Goal: Information Seeking & Learning: Understand process/instructions

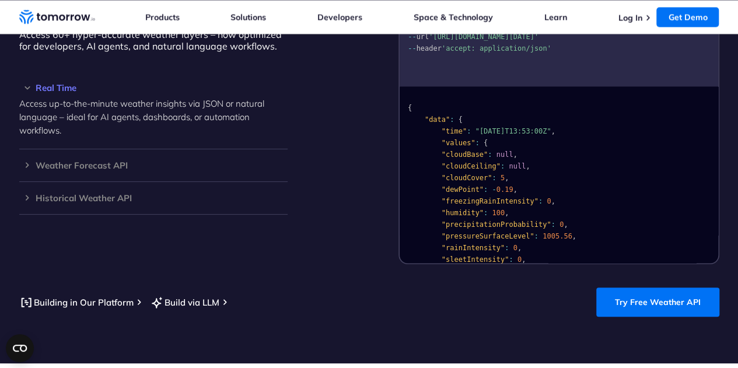
scroll to position [1167, 0]
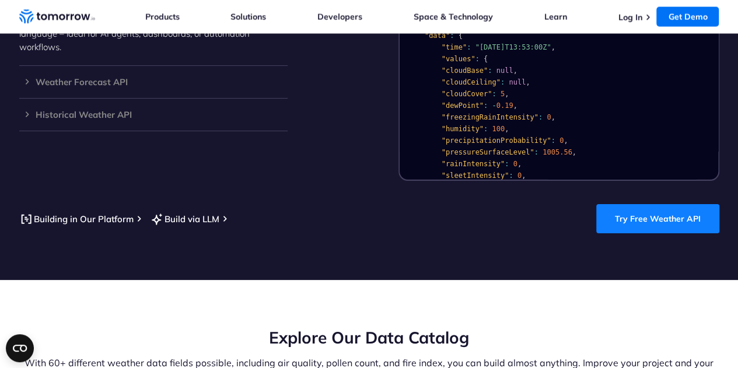
click at [700, 204] on link "Try Free Weather API" at bounding box center [657, 218] width 123 height 29
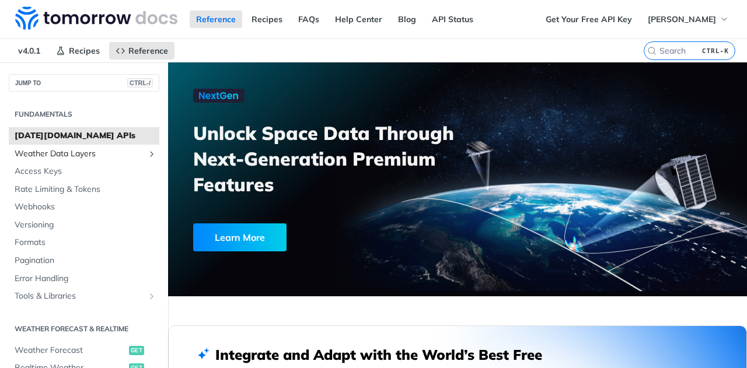
click at [82, 156] on span "Weather Data Layers" at bounding box center [79, 154] width 129 height 12
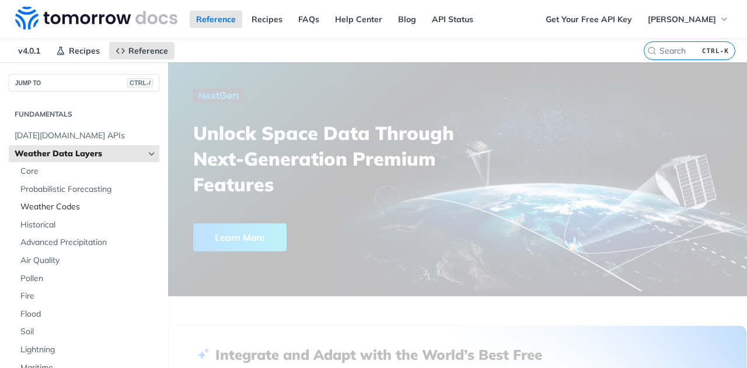
click at [69, 208] on span "Weather Codes" at bounding box center [88, 207] width 136 height 12
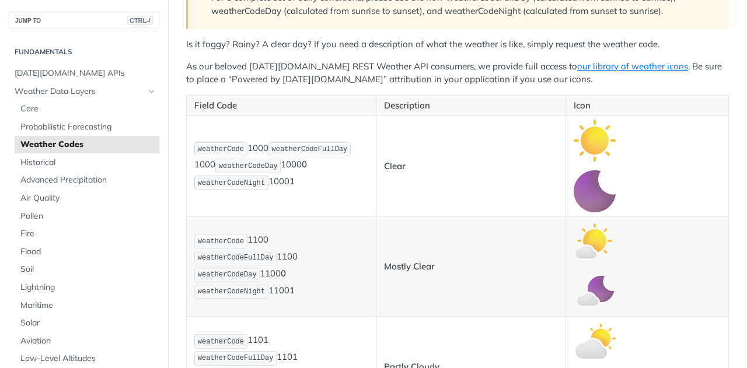
scroll to position [233, 0]
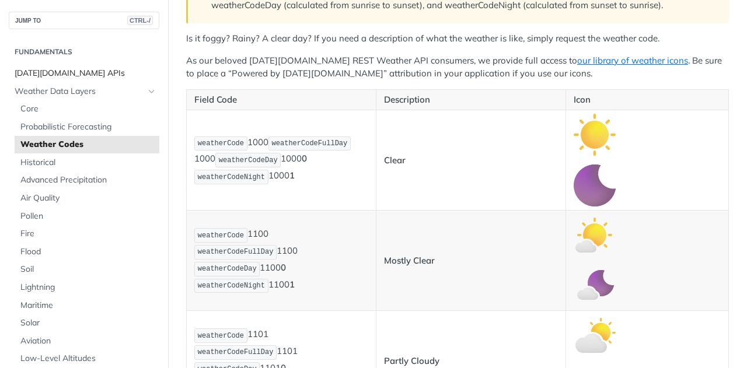
click at [64, 69] on span "Tomorrow.io APIs" at bounding box center [86, 74] width 142 height 12
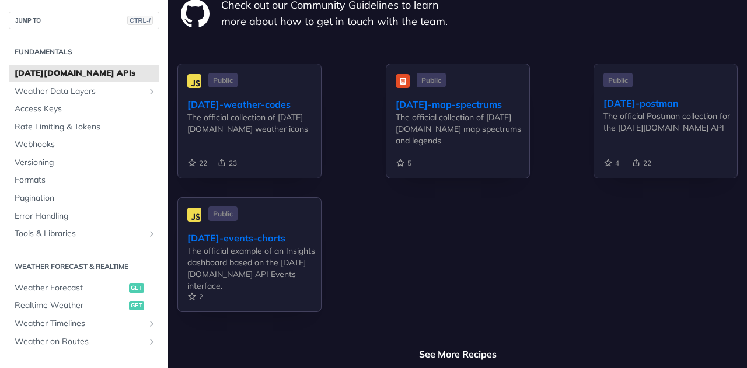
scroll to position [3730, 0]
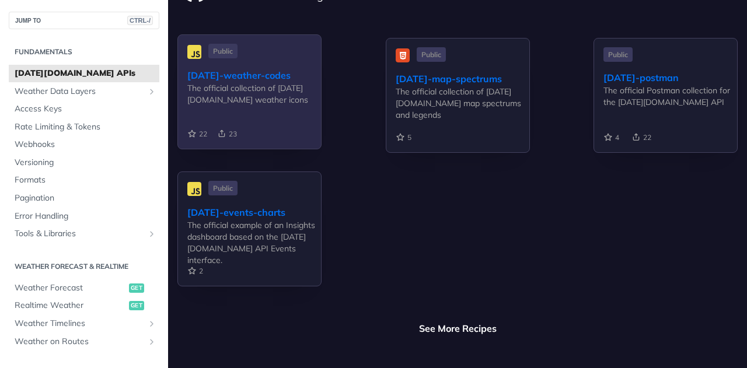
click at [290, 68] on div "tomorrow-weather-codes" at bounding box center [254, 75] width 134 height 14
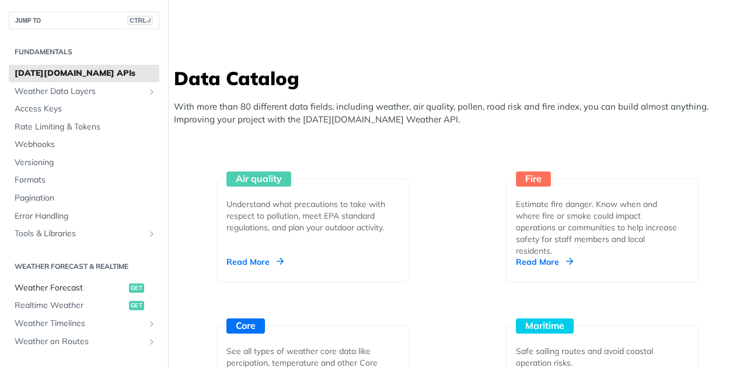
click at [79, 291] on span "Weather Forecast" at bounding box center [70, 288] width 111 height 12
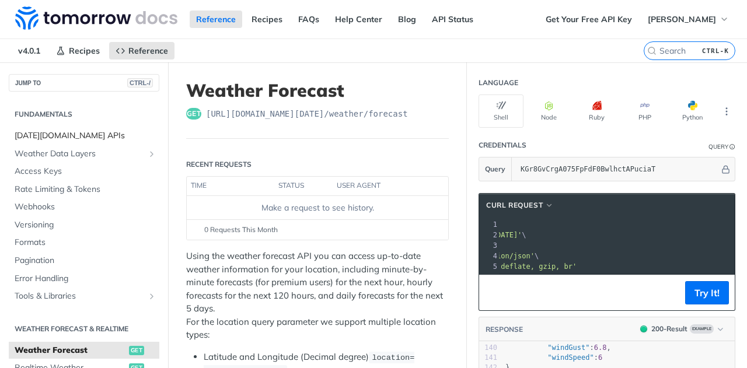
click at [38, 133] on span "Tomorrow.io APIs" at bounding box center [86, 136] width 142 height 12
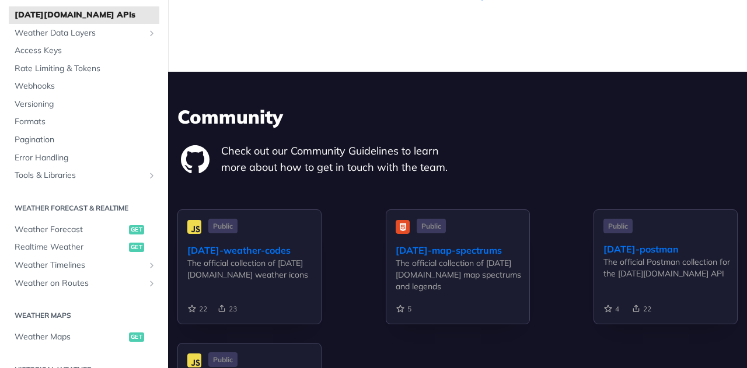
scroll to position [3675, 0]
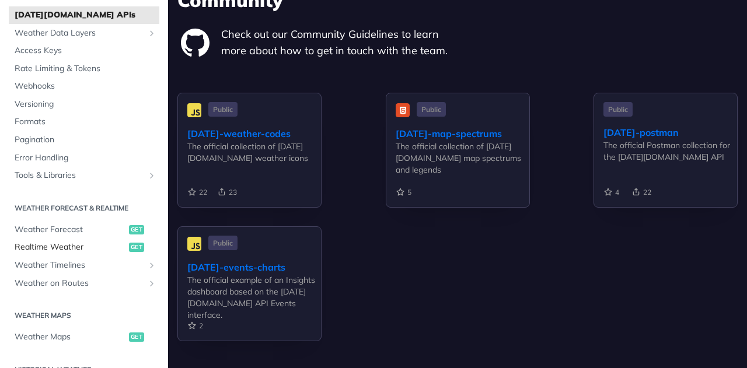
click at [79, 248] on span "Realtime Weather" at bounding box center [70, 247] width 111 height 12
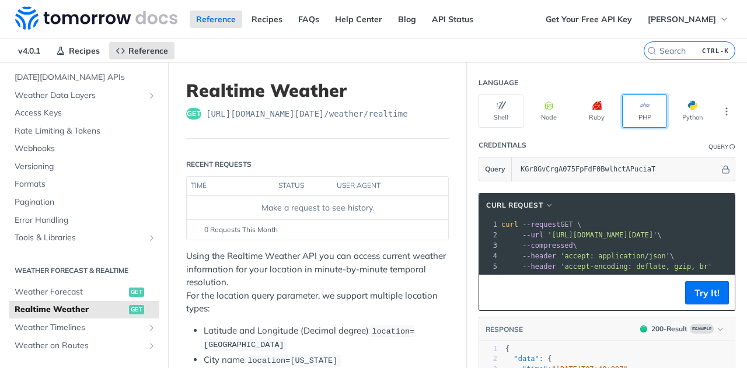
click at [633, 109] on button "PHP" at bounding box center [644, 110] width 45 height 33
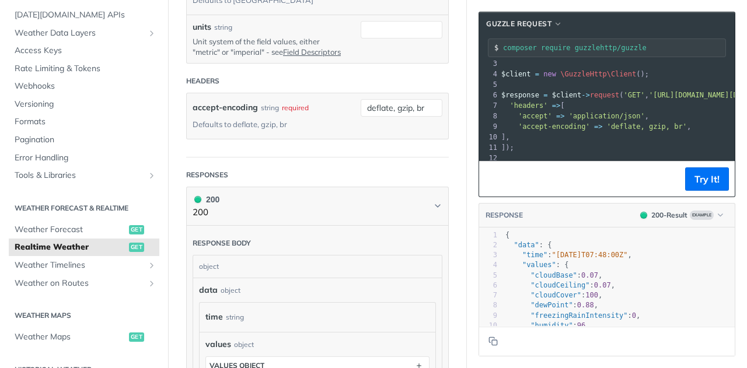
scroll to position [48, 0]
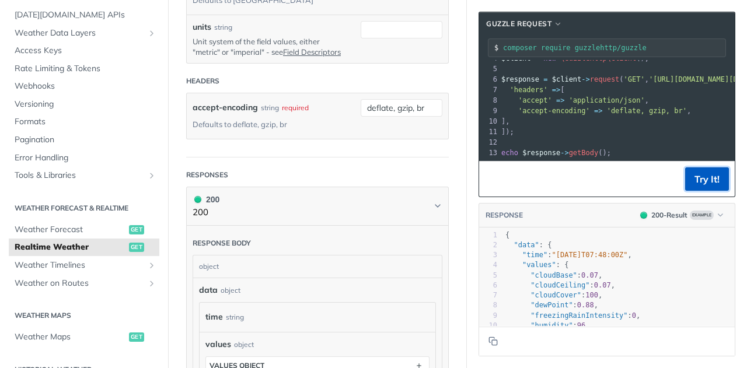
click at [713, 177] on button "Try It!" at bounding box center [707, 178] width 44 height 23
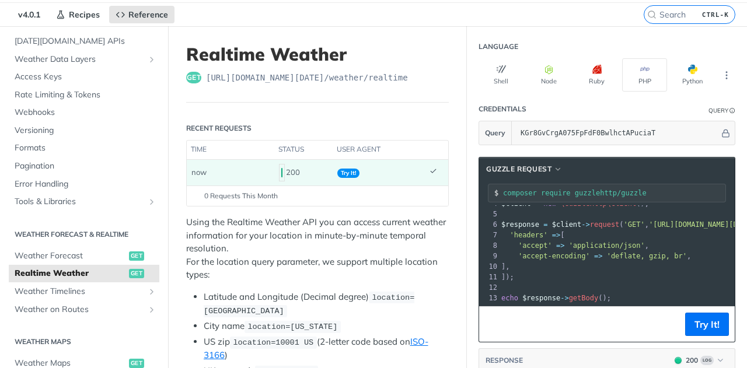
scroll to position [0, 0]
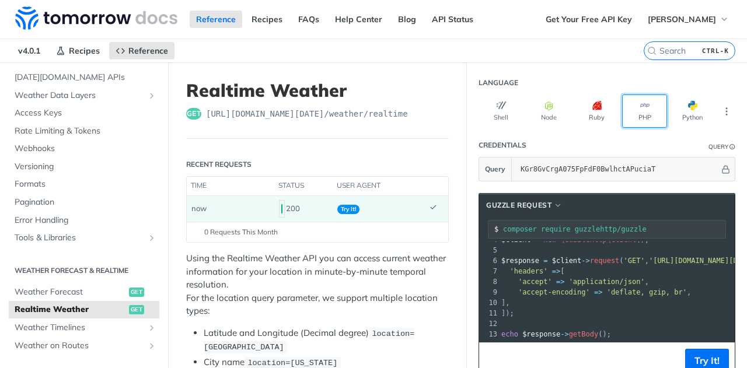
click at [640, 105] on icon "button" at bounding box center [644, 105] width 9 height 9
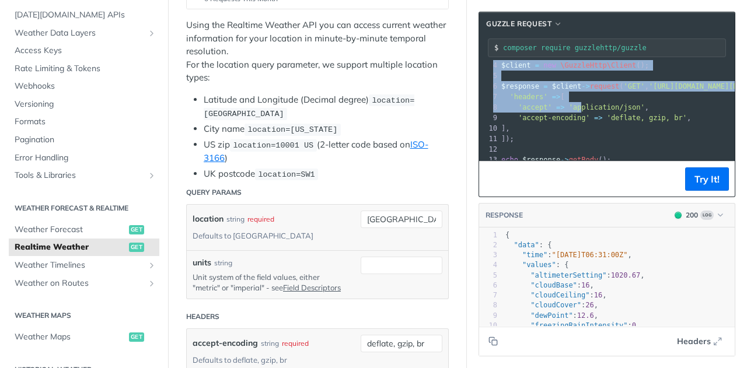
scroll to position [48, 0]
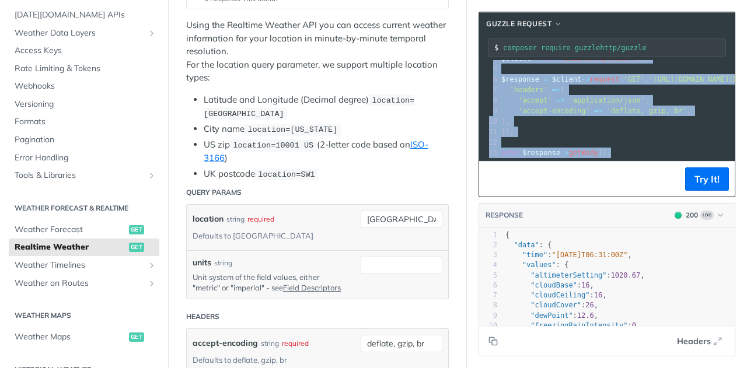
drag, startPoint x: 492, startPoint y: 65, endPoint x: 607, endPoint y: 142, distance: 137.5
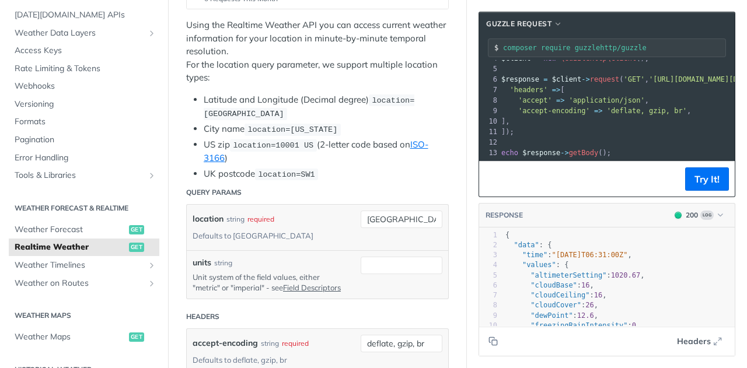
click at [400, 118] on ul "Latitude and Longitude (Decimal degree) location=42.3478, -71.0466 City name lo…" at bounding box center [317, 136] width 262 height 87
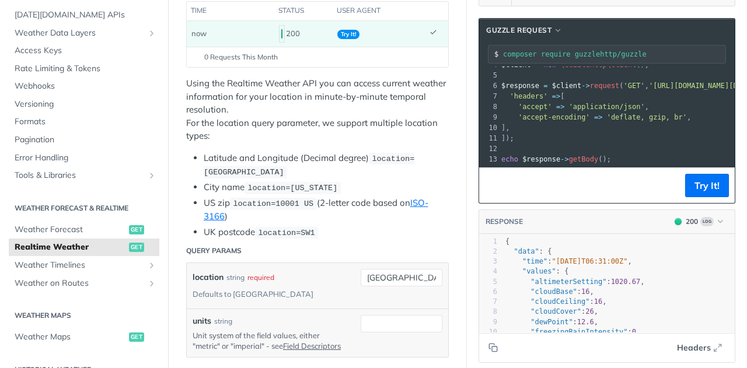
scroll to position [233, 0]
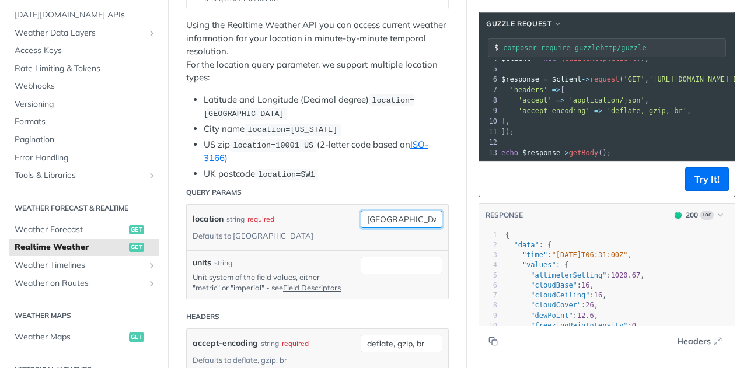
click at [377, 215] on input "toronto" at bounding box center [401, 219] width 82 height 17
drag, startPoint x: 395, startPoint y: 214, endPoint x: 358, endPoint y: 214, distance: 37.9
click at [360, 214] on input "toronto" at bounding box center [401, 219] width 82 height 17
type input "j"
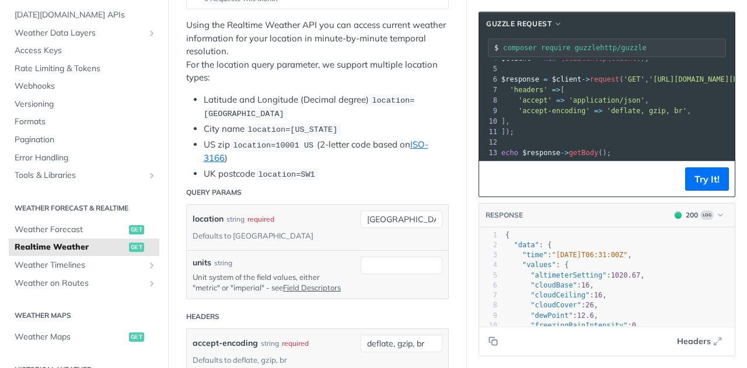
click at [356, 145] on li "US zip location=10001 US (2-letter code based on ISO-3166 )" at bounding box center [326, 151] width 245 height 27
click at [370, 265] on input "units" at bounding box center [401, 265] width 82 height 17
click at [337, 257] on div "units string Unit system of the field values, either "metric" or "imperial" - s…" at bounding box center [317, 275] width 250 height 36
click at [368, 265] on input "units" at bounding box center [401, 265] width 82 height 17
click at [363, 287] on span "string" at bounding box center [391, 285] width 71 height 12
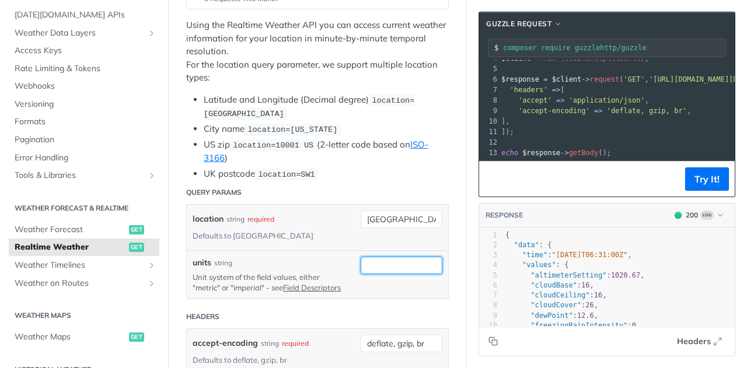
click at [367, 260] on input "units" at bounding box center [401, 265] width 82 height 17
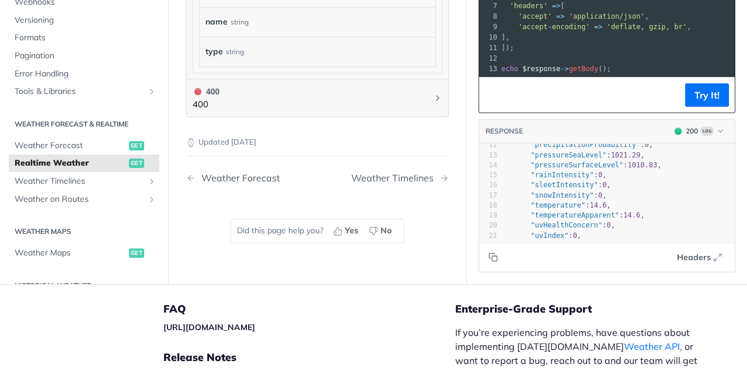
scroll to position [1060, 0]
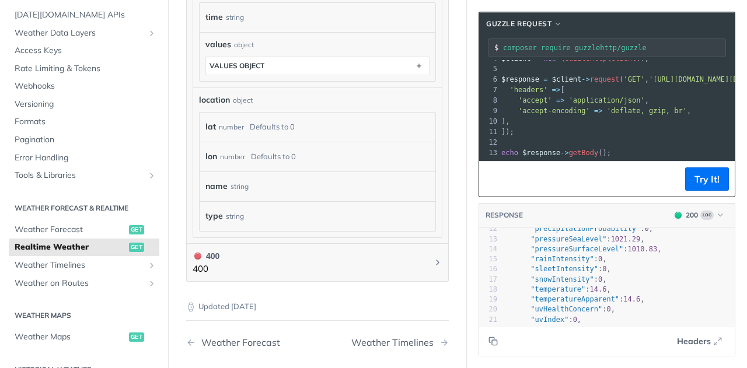
click at [404, 215] on div "type string" at bounding box center [311, 216] width 212 height 17
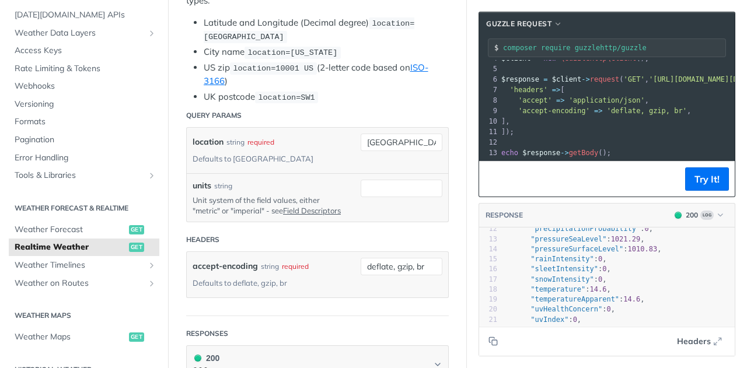
scroll to position [244, 0]
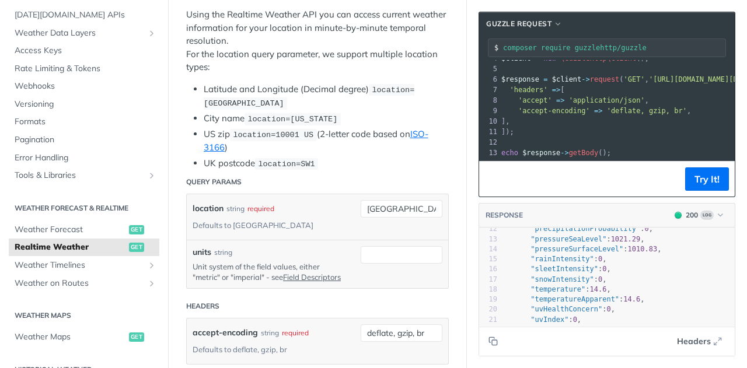
click at [348, 170] on header "Query Params" at bounding box center [317, 181] width 262 height 23
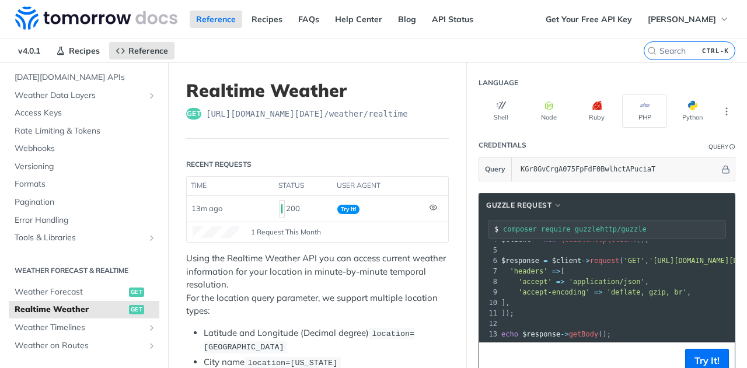
scroll to position [49, 0]
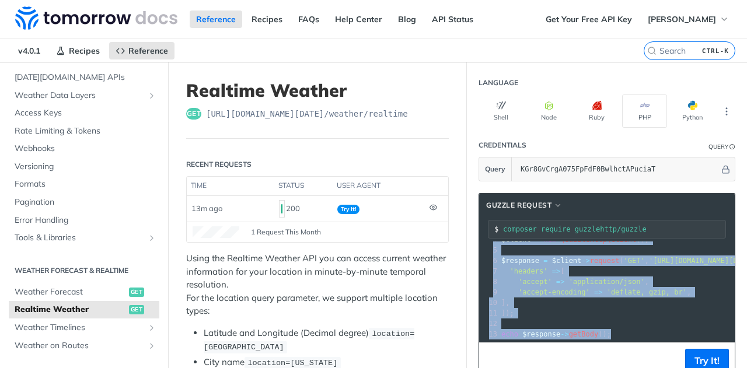
drag, startPoint x: 490, startPoint y: 249, endPoint x: 595, endPoint y: 327, distance: 130.5
copy div "<? php 2 require_once ( 'vendor/autoload.php' ); 3 ​ 4 $client = new \GuzzleHtt…"
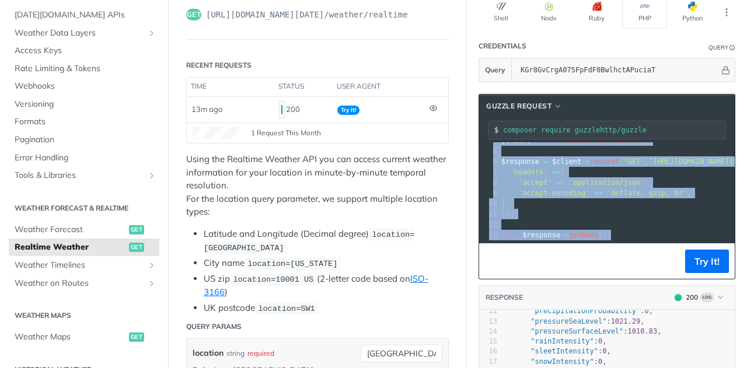
scroll to position [117, 0]
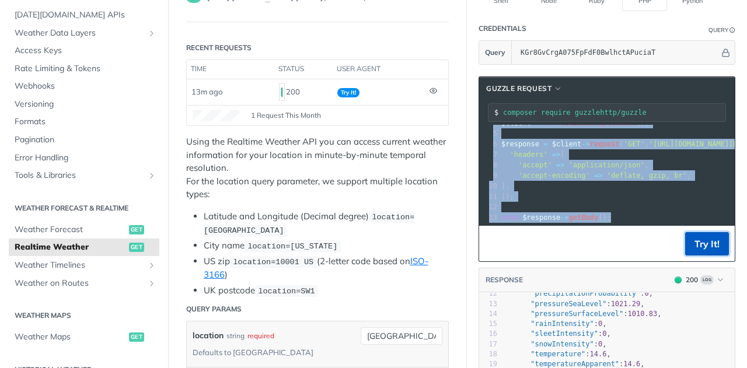
click at [700, 236] on button "Try It!" at bounding box center [707, 243] width 44 height 23
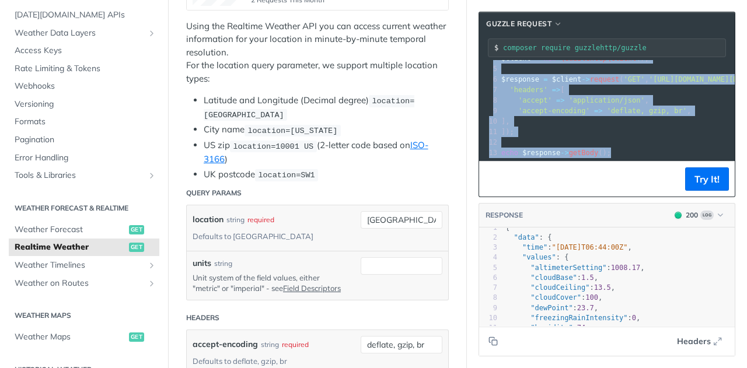
scroll to position [0, 0]
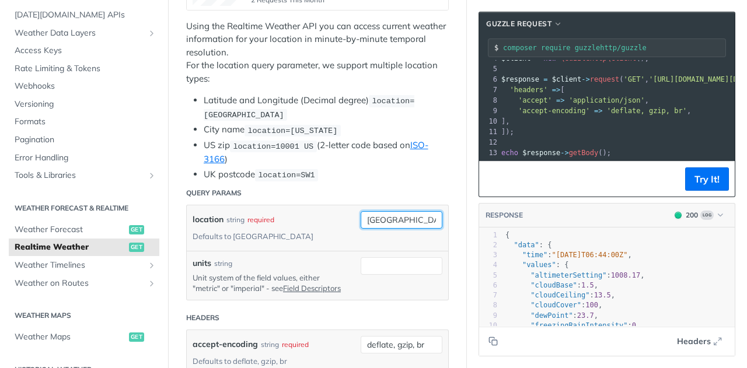
click at [402, 214] on input "indonesia" at bounding box center [401, 219] width 82 height 17
click at [409, 186] on header "Query Params" at bounding box center [317, 192] width 262 height 23
drag, startPoint x: 407, startPoint y: 213, endPoint x: 293, endPoint y: 219, distance: 113.9
click at [293, 220] on div "location string required Defaults to toronto indonesia required type : string U…" at bounding box center [317, 228] width 250 height 34
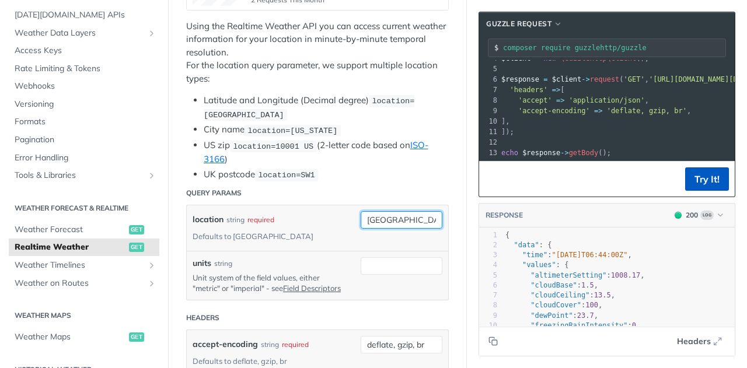
type input "jakarta"
click at [694, 170] on button "Try It!" at bounding box center [707, 178] width 44 height 23
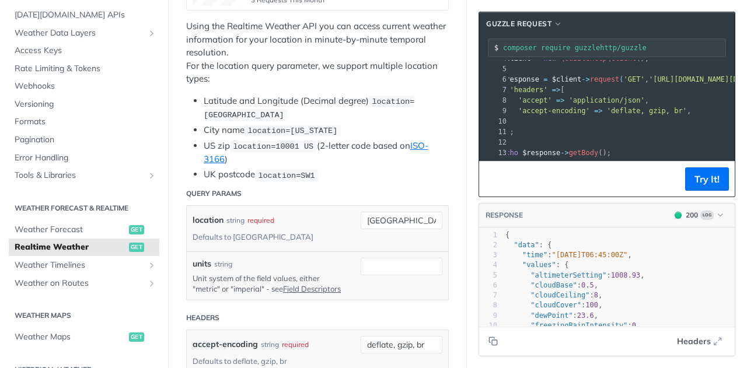
scroll to position [0, 22]
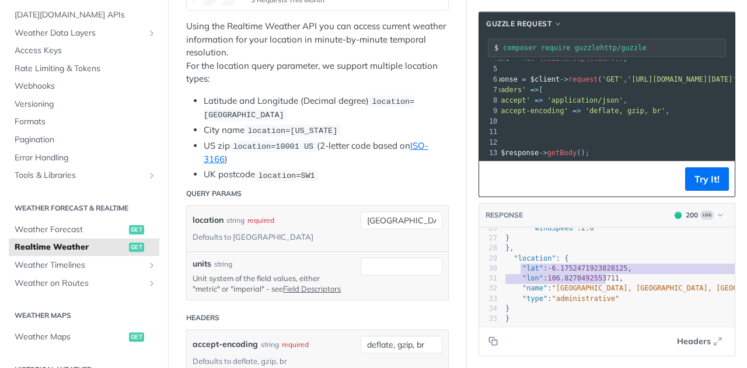
type textarea ""lat": -6.1752471923828125,"
drag, startPoint x: 511, startPoint y: 258, endPoint x: 627, endPoint y: 259, distance: 116.1
click at [627, 264] on pre ""lat" : - 6.1752471923828125 ," at bounding box center [622, 269] width 239 height 10
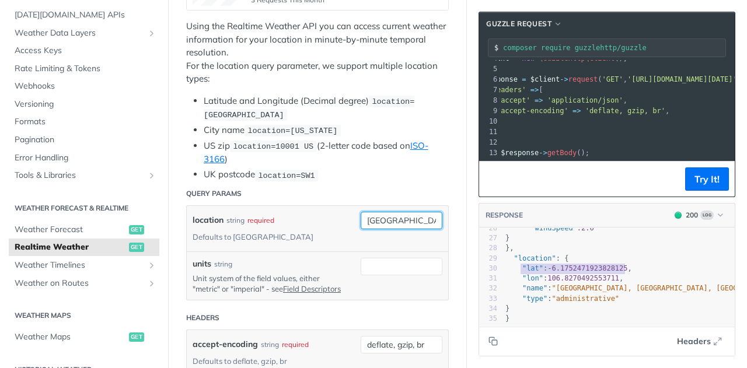
click at [411, 212] on input "jakarta" at bounding box center [401, 220] width 82 height 17
type input "jakarta selatan"
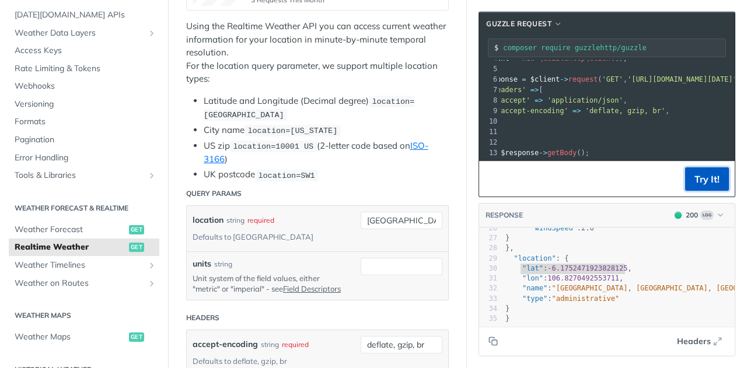
click at [705, 178] on button "Try It!" at bounding box center [707, 178] width 44 height 23
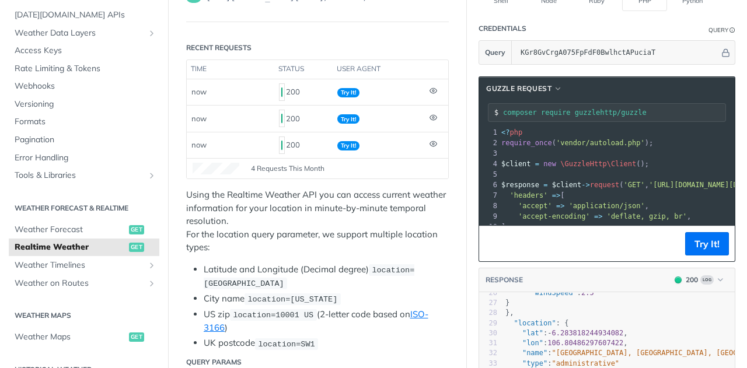
drag, startPoint x: 489, startPoint y: 242, endPoint x: 576, endPoint y: 197, distance: 98.1
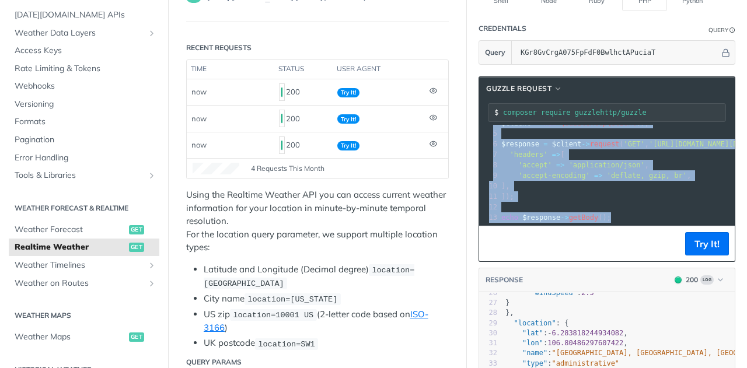
copy div "<? php 2 require_once ( 'vendor/autoload.php' ); 3 ​ 4 $client = new \GuzzleHtt…"
